Goal: Task Accomplishment & Management: Use online tool/utility

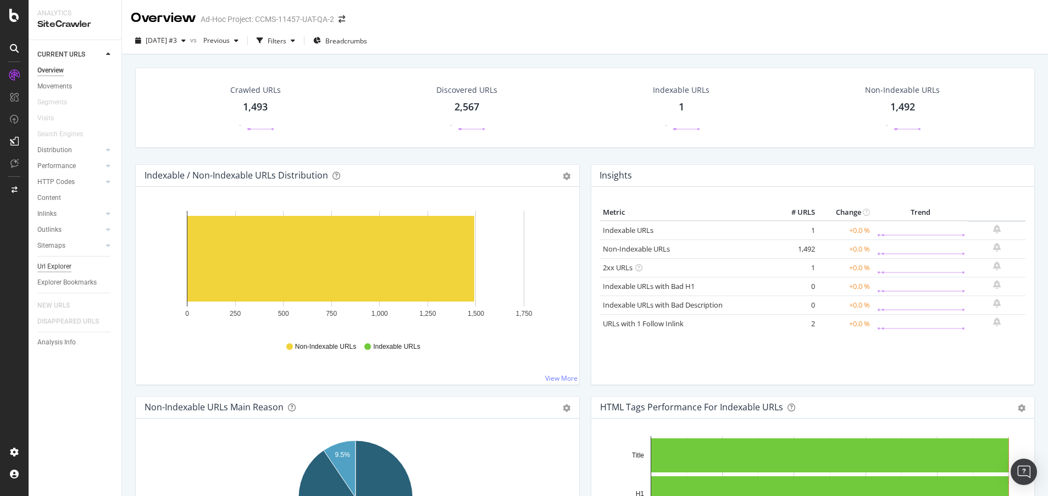
click at [61, 265] on div "Url Explorer" at bounding box center [54, 267] width 34 height 12
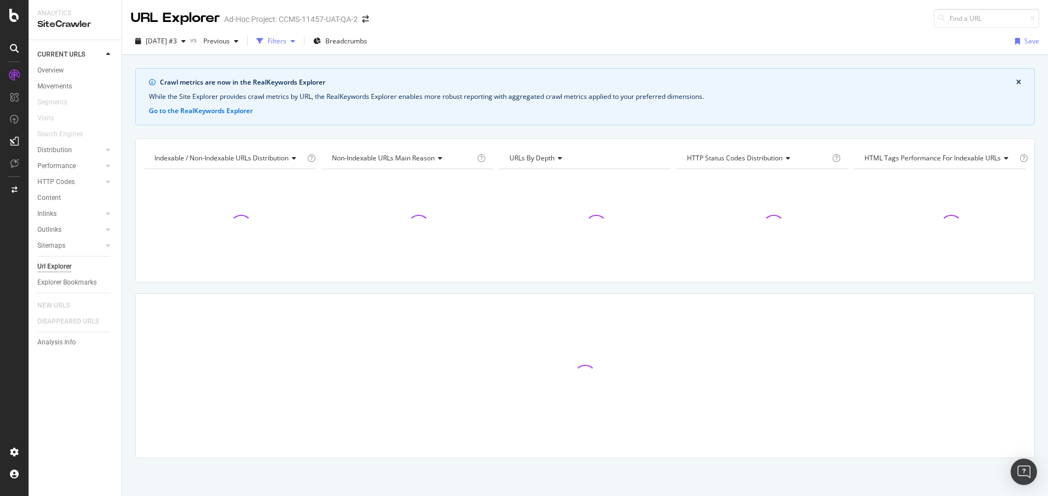
click at [286, 38] on div "Filters" at bounding box center [277, 40] width 19 height 9
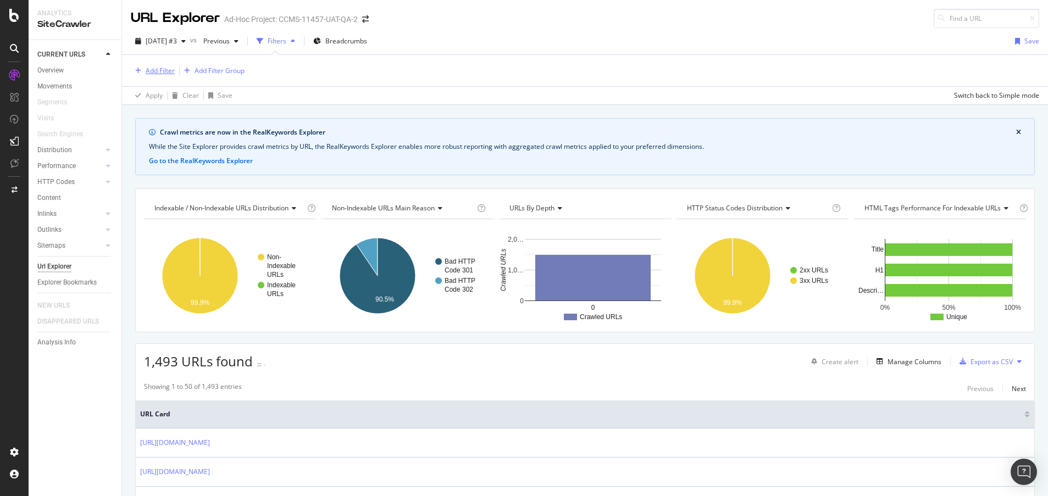
click at [150, 69] on div "Add Filter" at bounding box center [160, 70] width 29 height 9
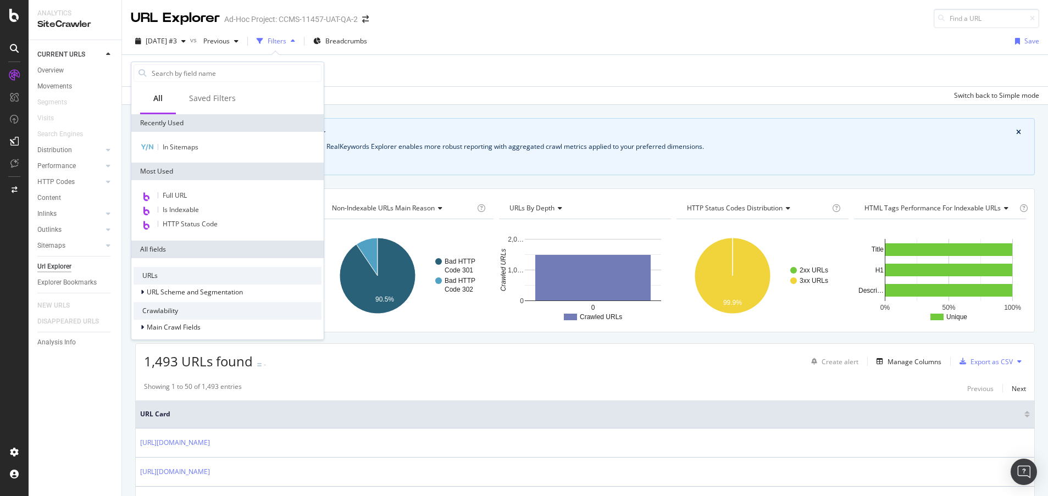
click at [249, 154] on div "In Sitemaps" at bounding box center [227, 147] width 192 height 31
click at [252, 145] on div "In Sitemaps" at bounding box center [228, 147] width 188 height 13
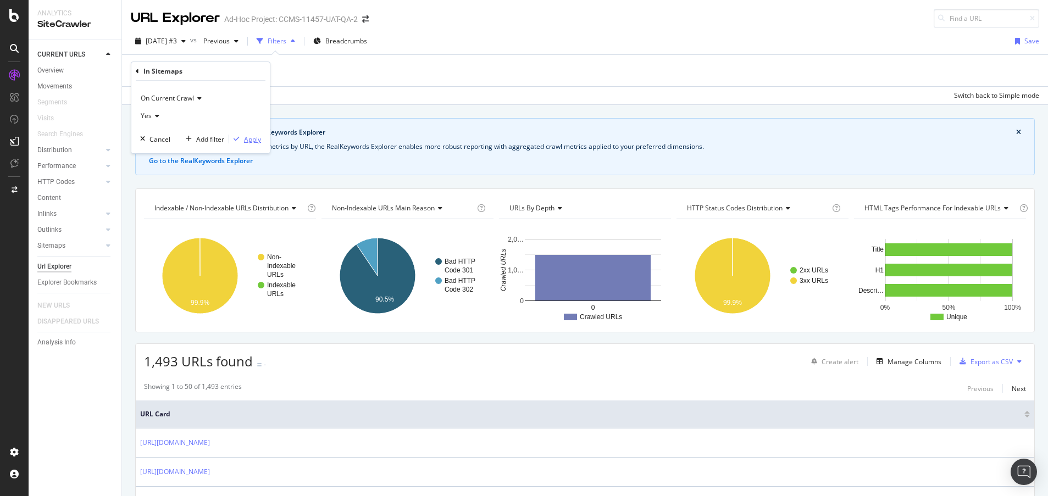
click at [253, 140] on div "Apply" at bounding box center [252, 139] width 17 height 9
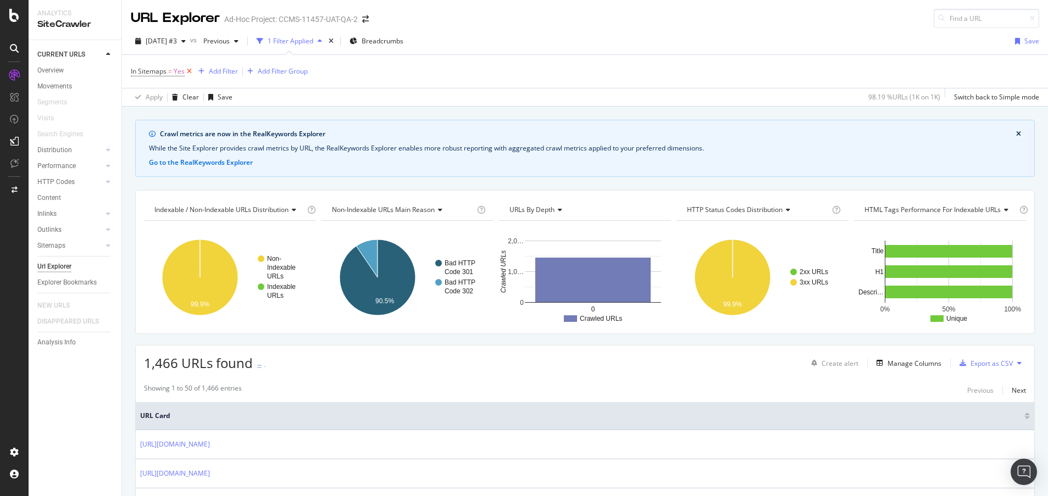
click at [192, 70] on icon at bounding box center [189, 71] width 9 height 11
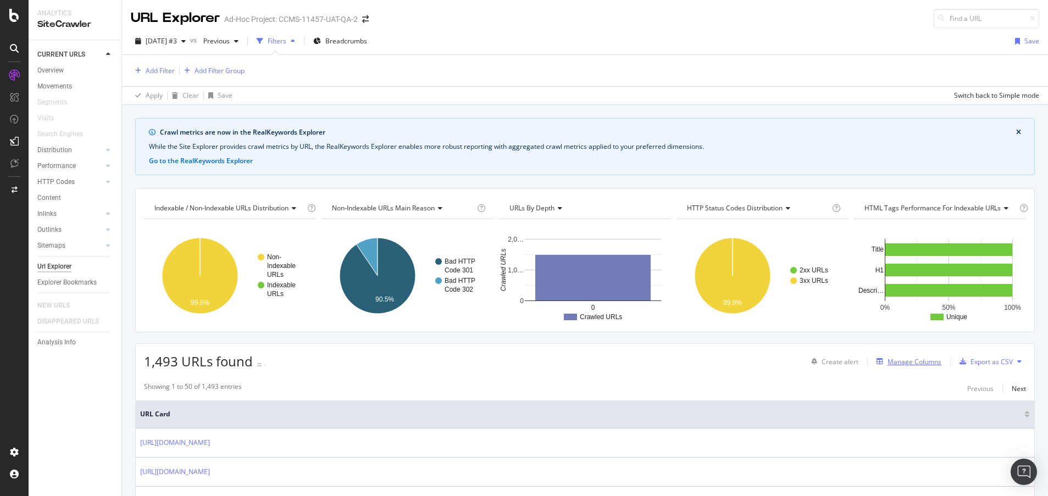
click at [916, 364] on div "Manage Columns" at bounding box center [915, 361] width 54 height 9
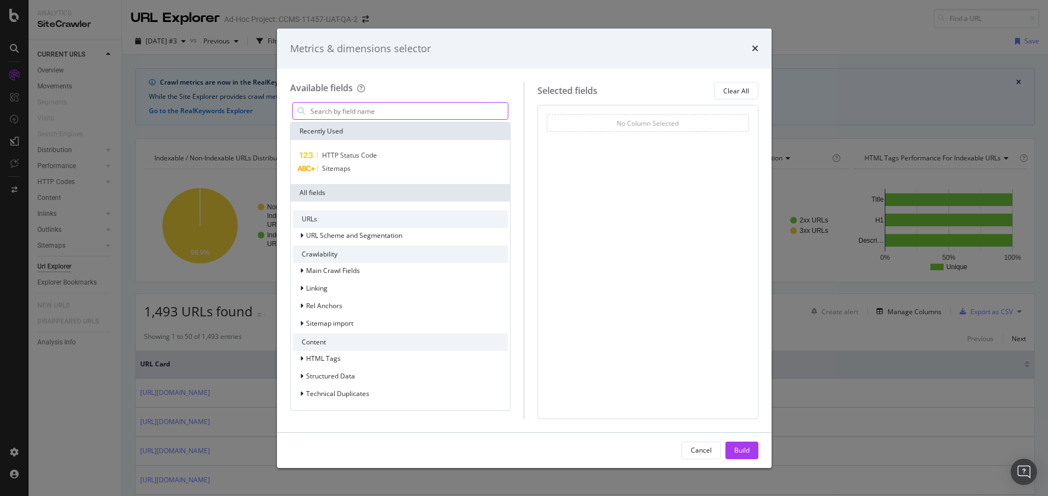
click at [413, 107] on input "modal" at bounding box center [408, 111] width 199 height 16
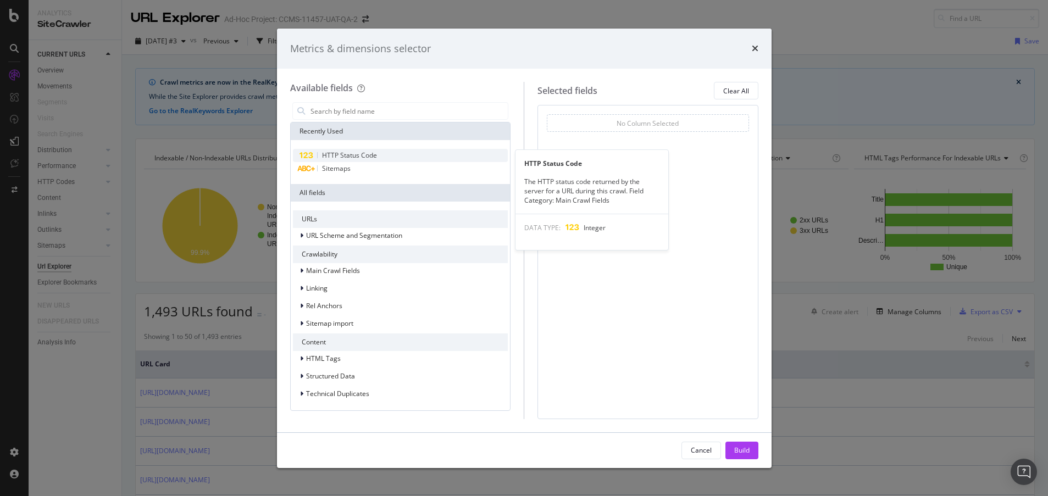
click at [401, 151] on div "HTTP Status Code" at bounding box center [400, 155] width 215 height 13
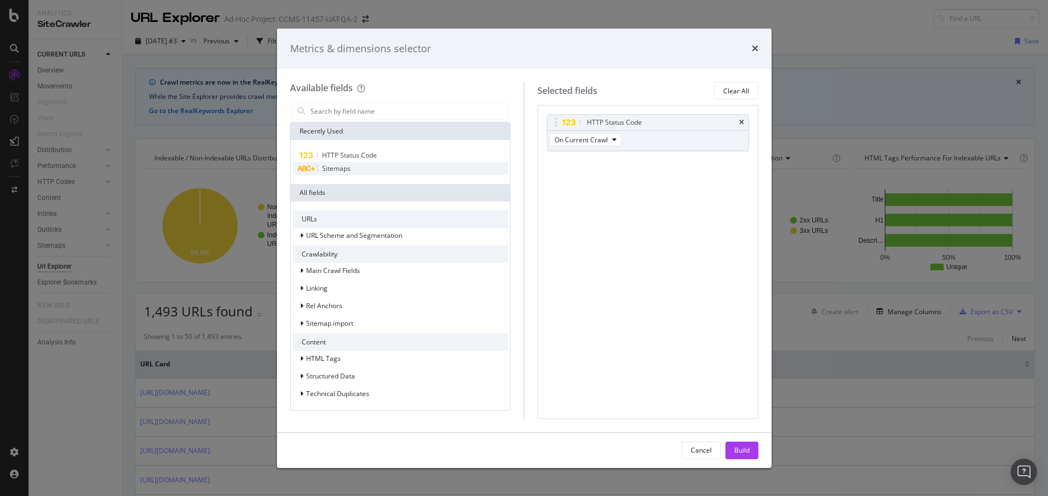
click at [400, 170] on div "Sitemaps" at bounding box center [400, 168] width 215 height 13
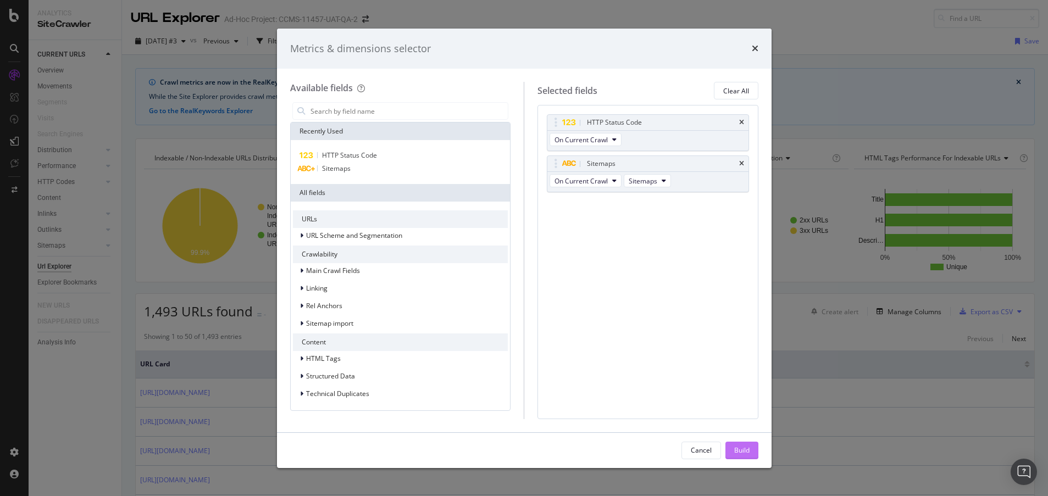
click at [744, 448] on div "Build" at bounding box center [741, 450] width 15 height 9
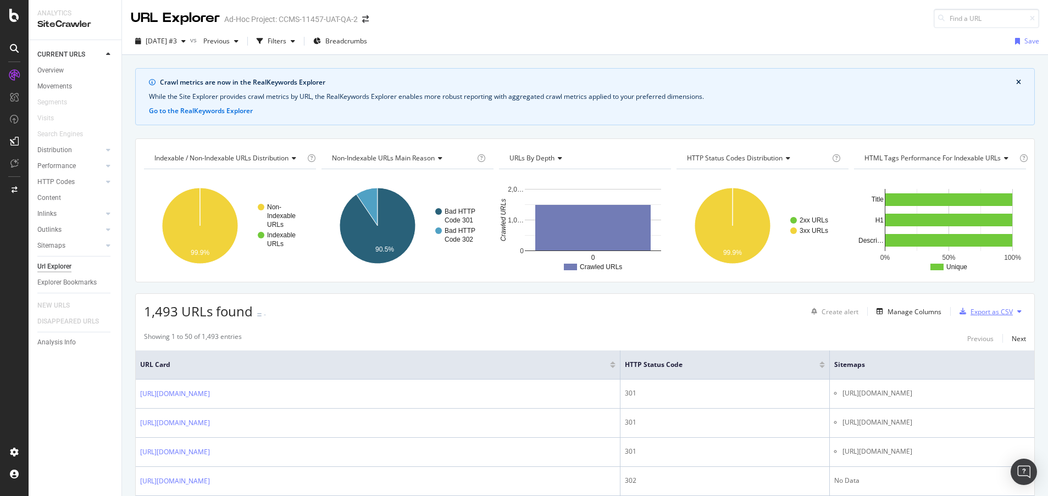
click at [979, 312] on div "Export as CSV" at bounding box center [992, 311] width 42 height 9
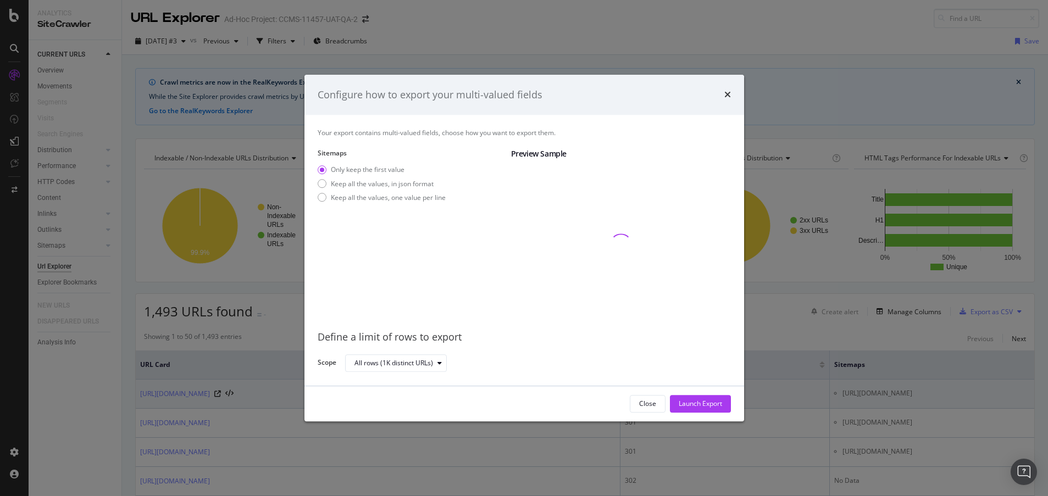
click at [685, 406] on div "Launch Export" at bounding box center [700, 404] width 43 height 9
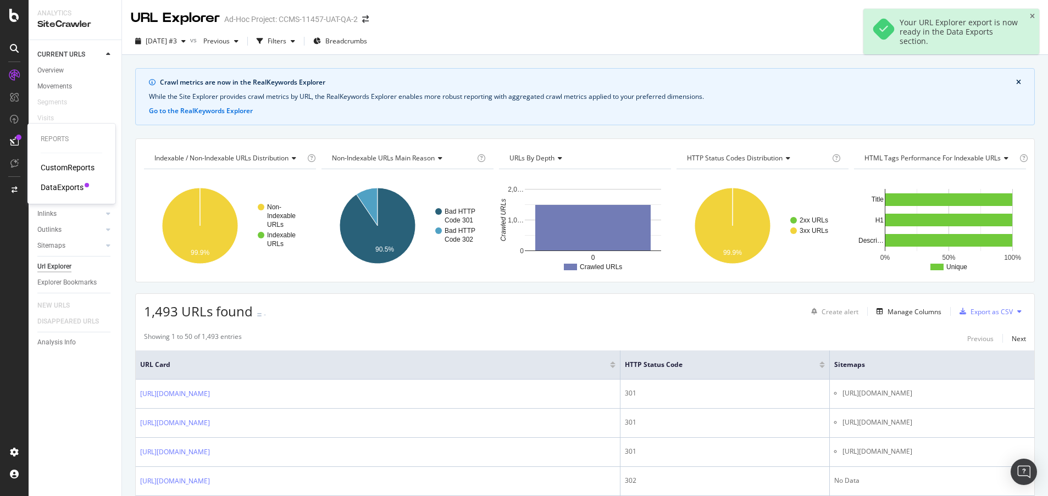
click at [71, 189] on div "DataExports" at bounding box center [62, 187] width 43 height 11
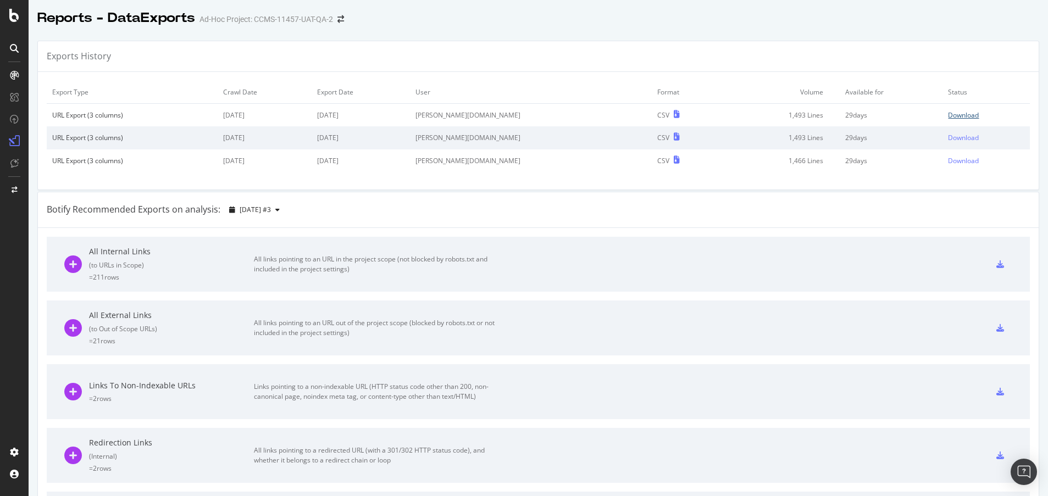
click at [948, 117] on div "Download" at bounding box center [963, 114] width 31 height 9
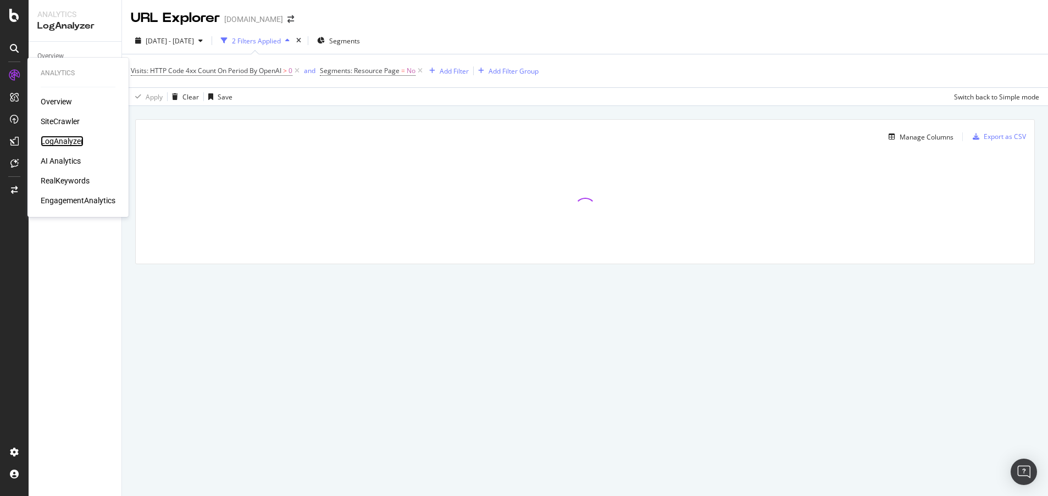
click at [46, 136] on div "LogAnalyzer" at bounding box center [62, 141] width 43 height 11
